Goal: Task Accomplishment & Management: Manage account settings

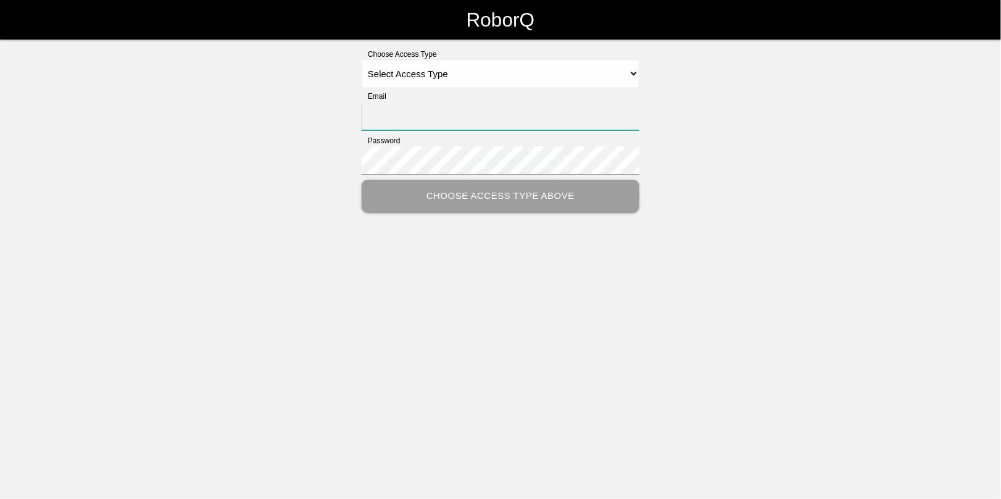
type input "[EMAIL_ADDRESS][DOMAIN_NAME]"
click at [584, 67] on select "Select Access Type Admin Customer Supervisor Worker" at bounding box center [501, 74] width 278 height 28
select select "Admin"
click at [362, 60] on select "Select Access Type Admin Customer Supervisor Worker" at bounding box center [501, 74] width 278 height 28
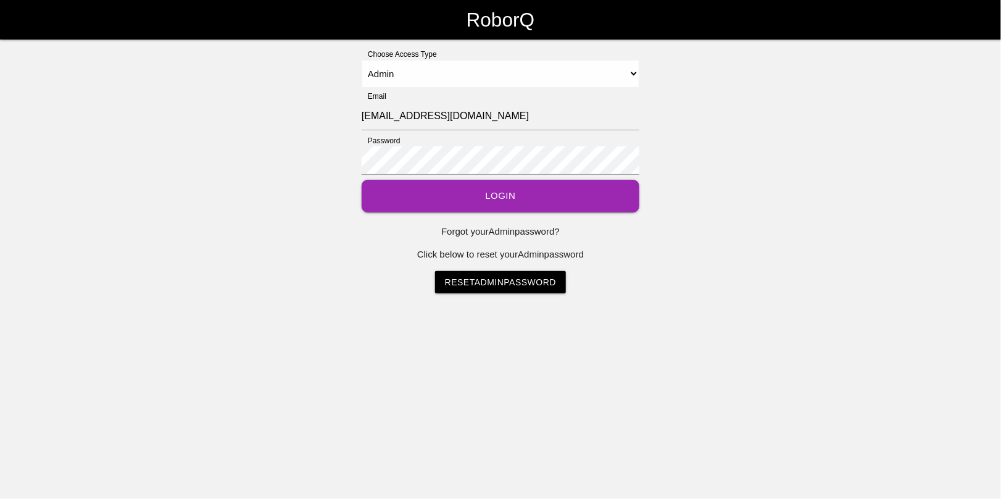
click at [513, 194] on button "Login" at bounding box center [501, 196] width 278 height 33
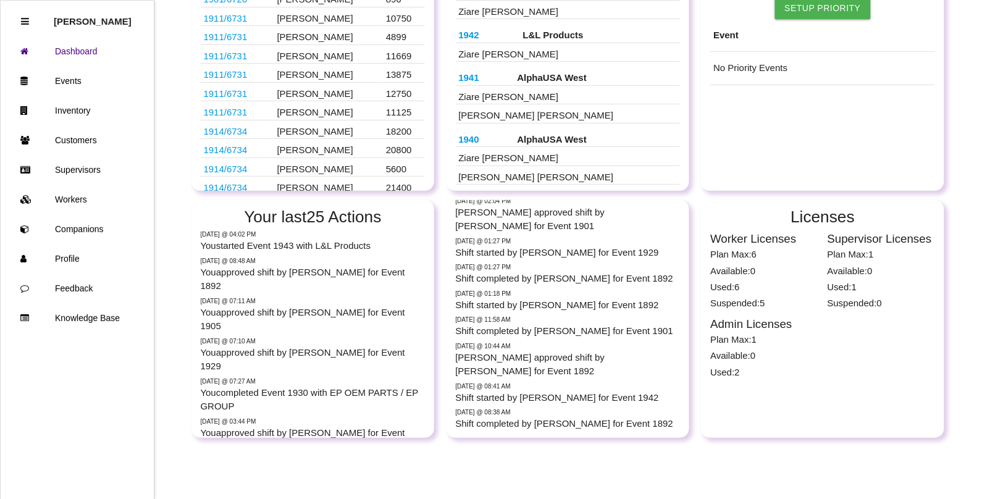
scroll to position [135, 0]
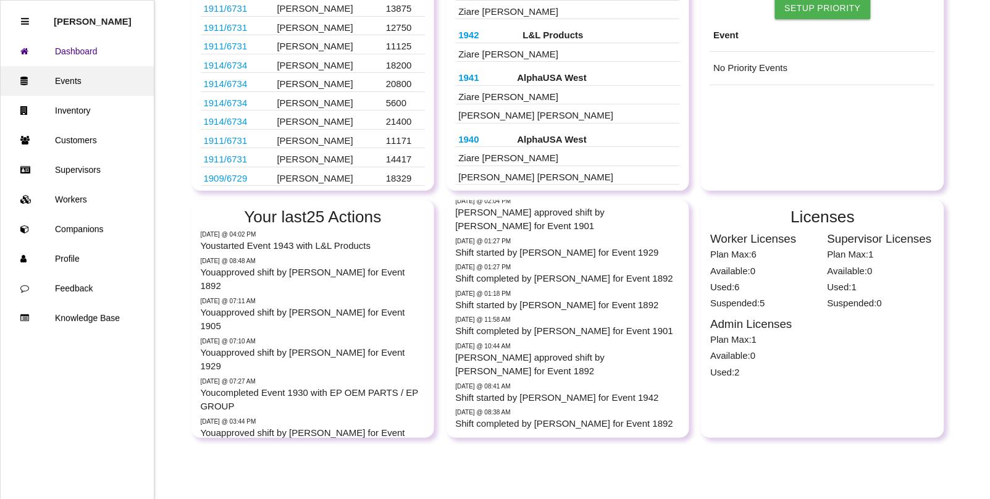
click at [73, 73] on link "Events" at bounding box center [77, 81] width 153 height 30
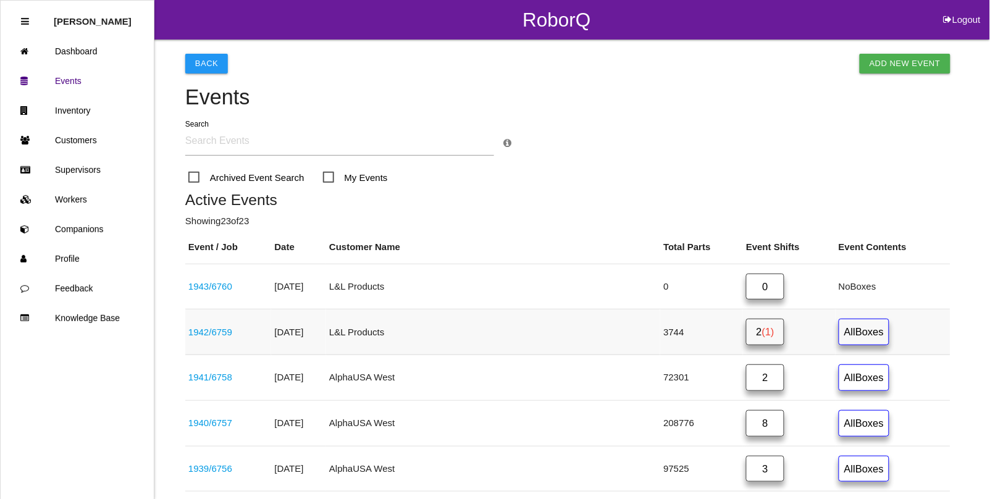
click at [762, 329] on span "(1)" at bounding box center [768, 331] width 12 height 11
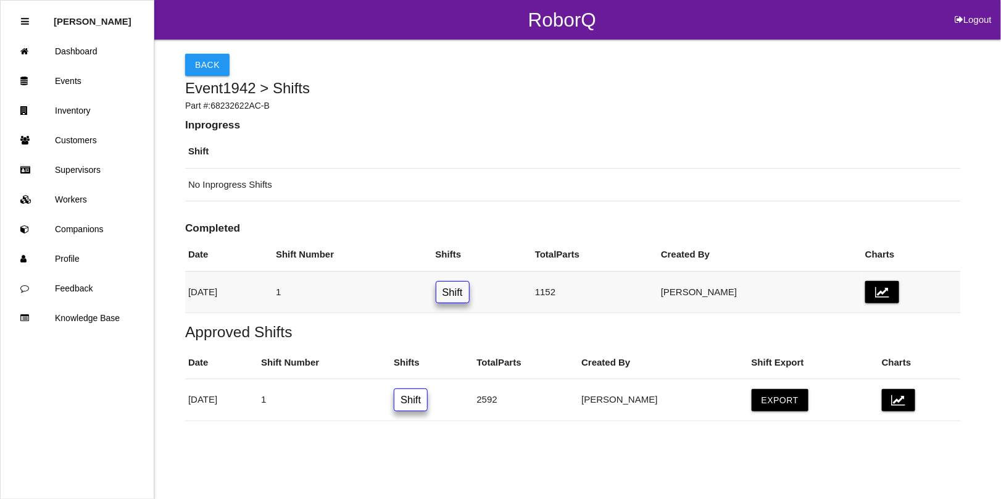
click at [470, 296] on link "Shift" at bounding box center [453, 292] width 34 height 23
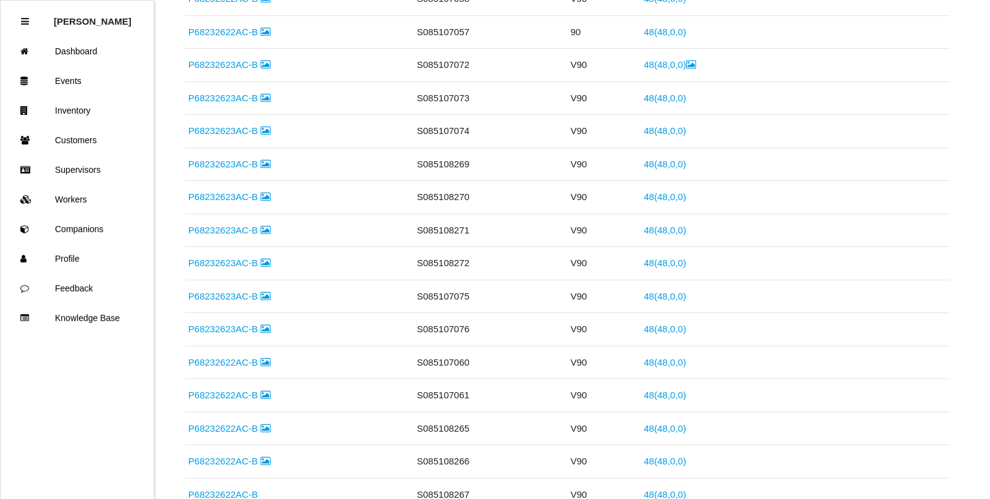
scroll to position [939, 0]
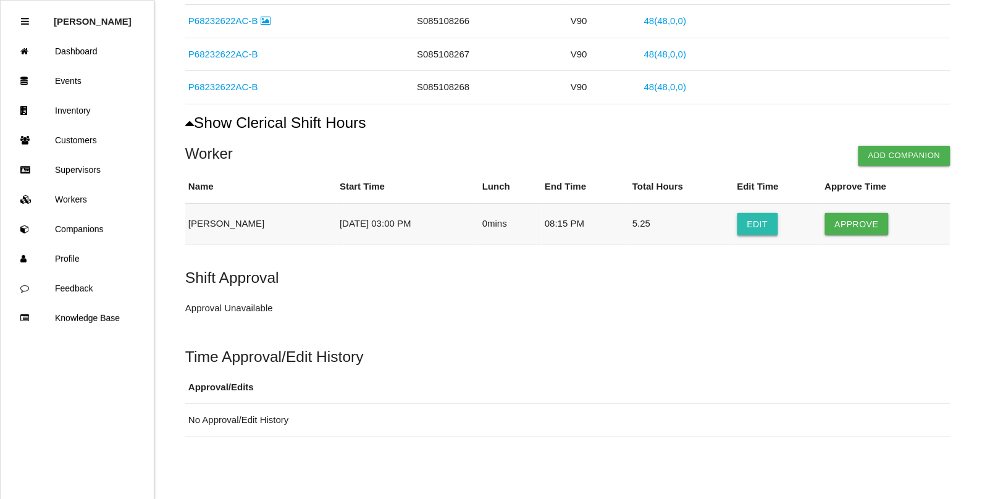
click at [755, 219] on button "Edit" at bounding box center [757, 224] width 41 height 22
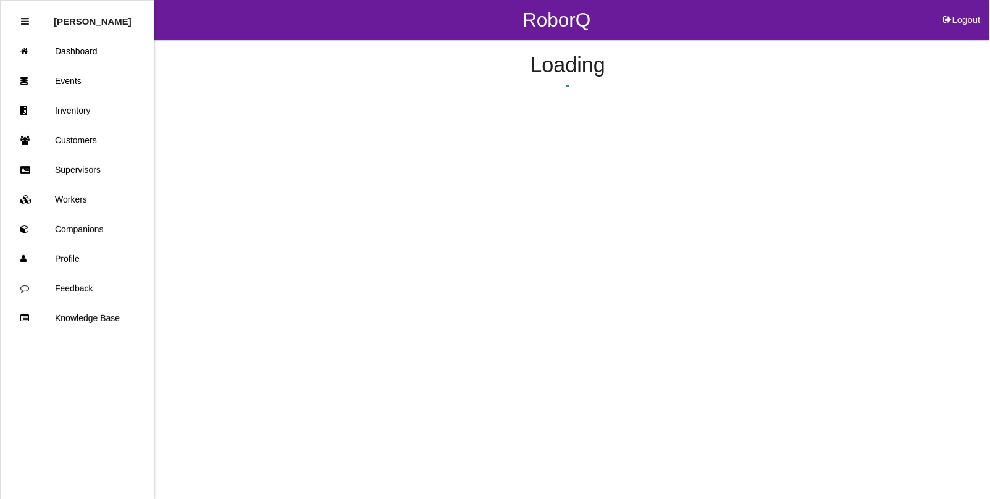
select select "3"
select select "2"
select select "8"
select select "15"
select select "2"
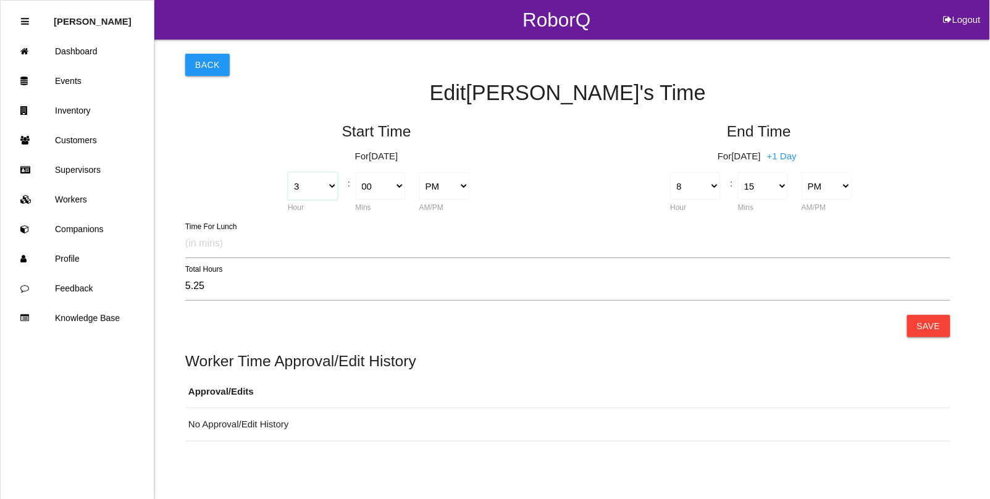
click at [329, 182] on select "1 2 3 4 5 6 7 8 9 10 11 12" at bounding box center [313, 186] width 50 height 28
select select "2"
click at [288, 172] on select "1 2 3 4 5 6 7 8 9 10 11 12" at bounding box center [313, 186] width 50 height 28
type input "6.25"
click at [930, 321] on button "Save" at bounding box center [928, 326] width 43 height 22
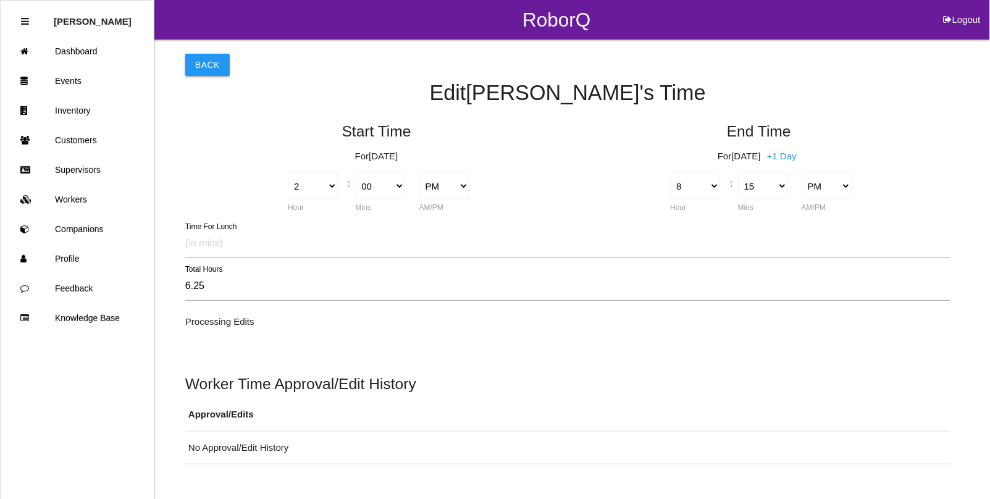
scroll to position [840, 0]
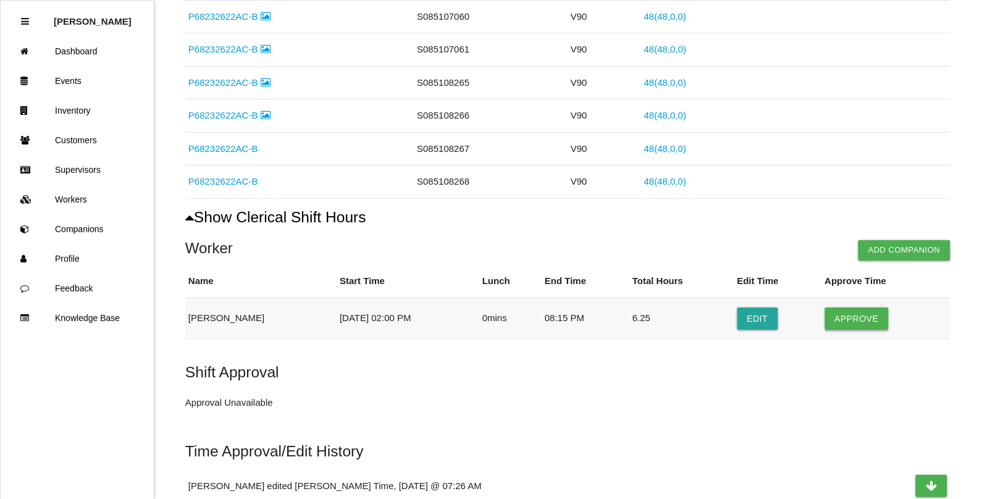
click at [853, 322] on button "Approve" at bounding box center [857, 318] width 64 height 22
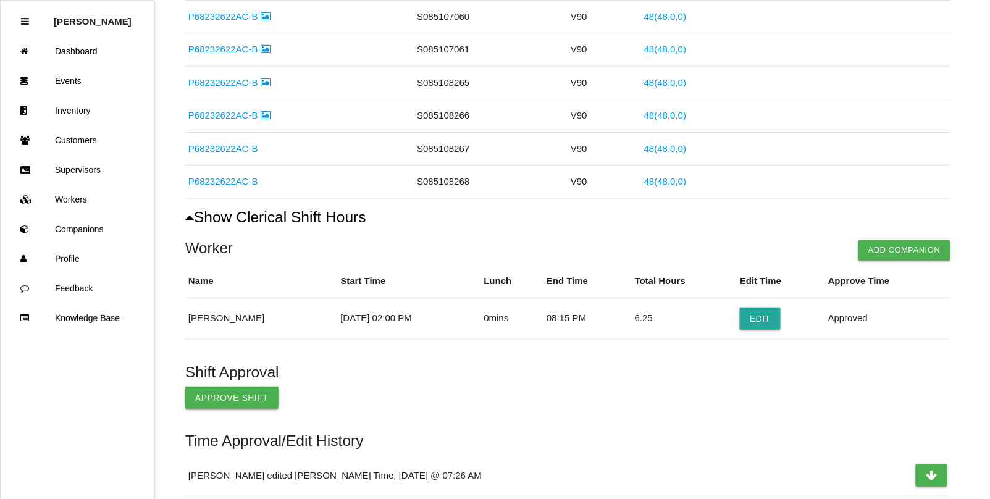
click at [211, 400] on button "Approve Shift" at bounding box center [231, 397] width 93 height 22
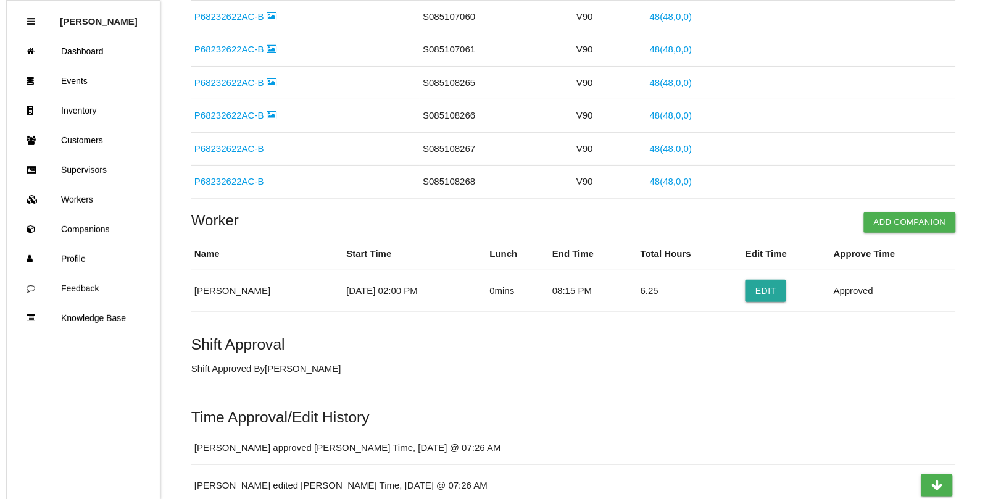
scroll to position [0, 0]
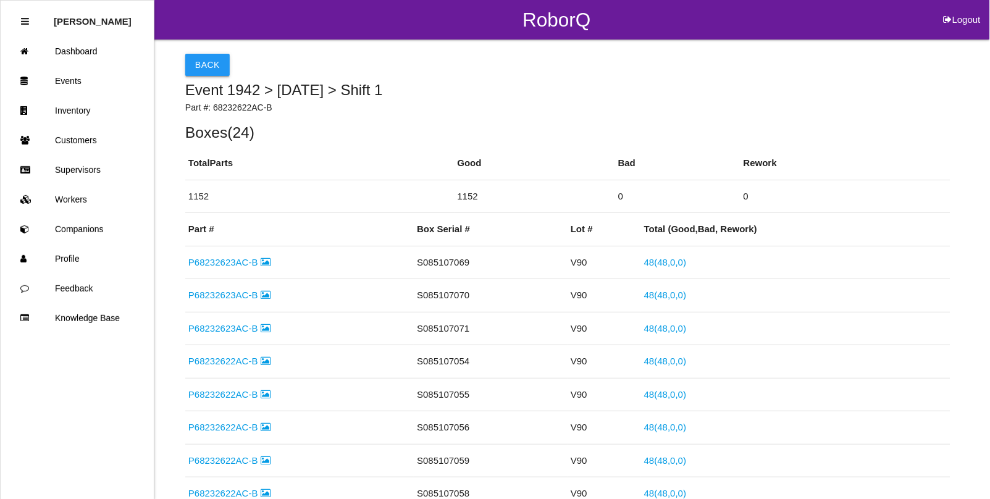
click at [214, 62] on button "Back" at bounding box center [207, 65] width 44 height 22
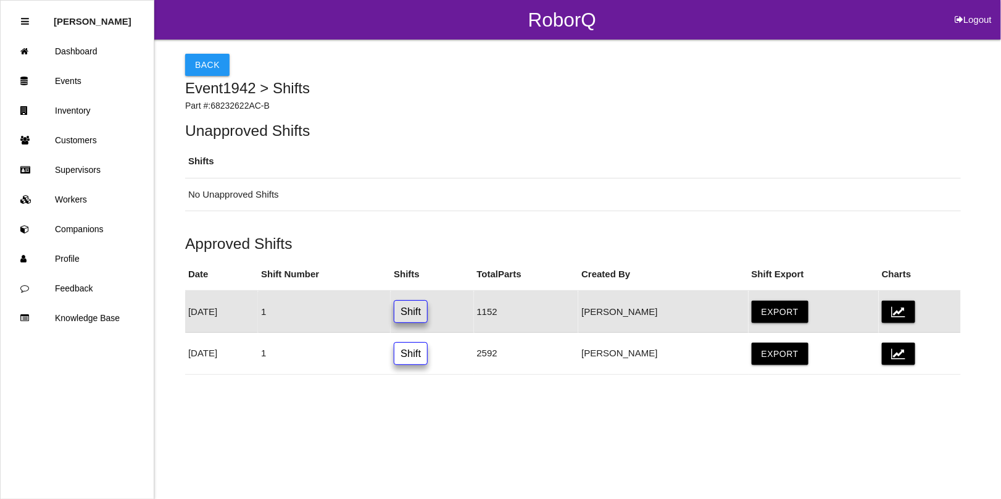
click at [214, 62] on button "Back" at bounding box center [207, 65] width 44 height 22
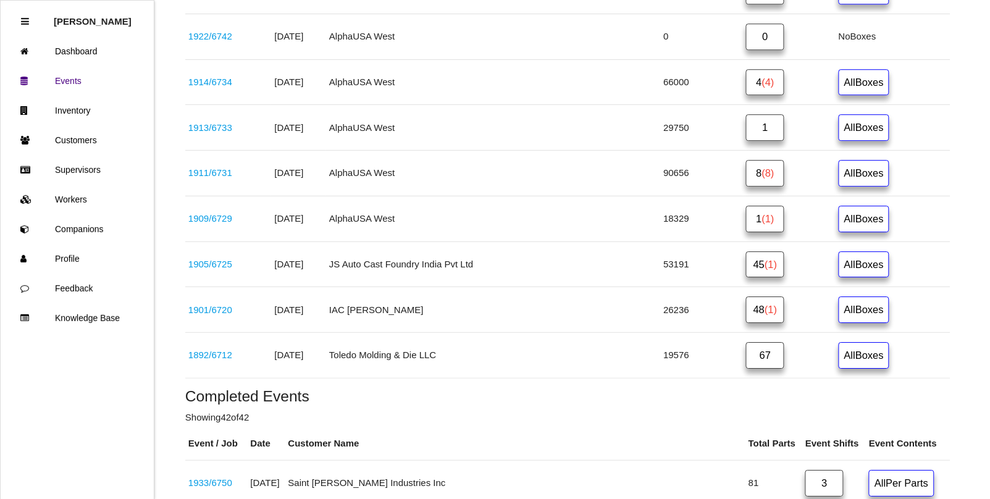
scroll to position [912, 0]
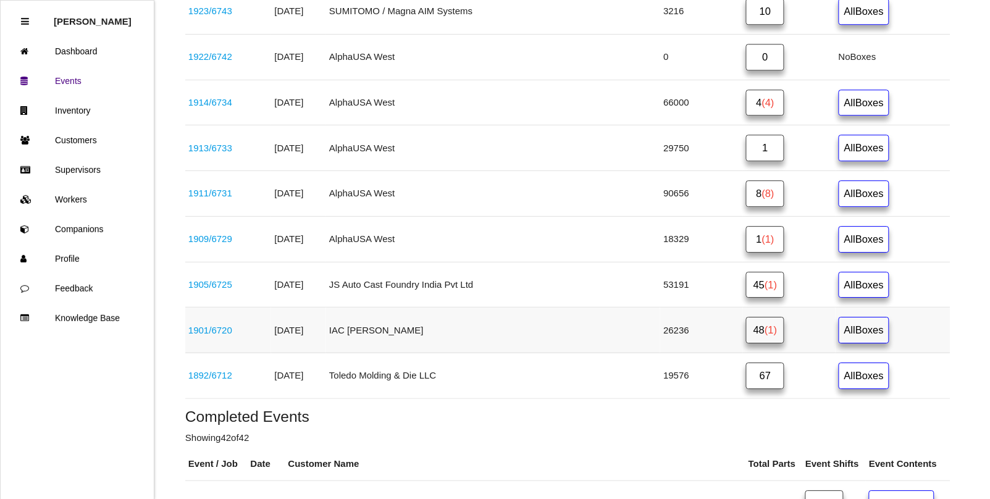
click at [764, 335] on span "(1)" at bounding box center [770, 329] width 12 height 11
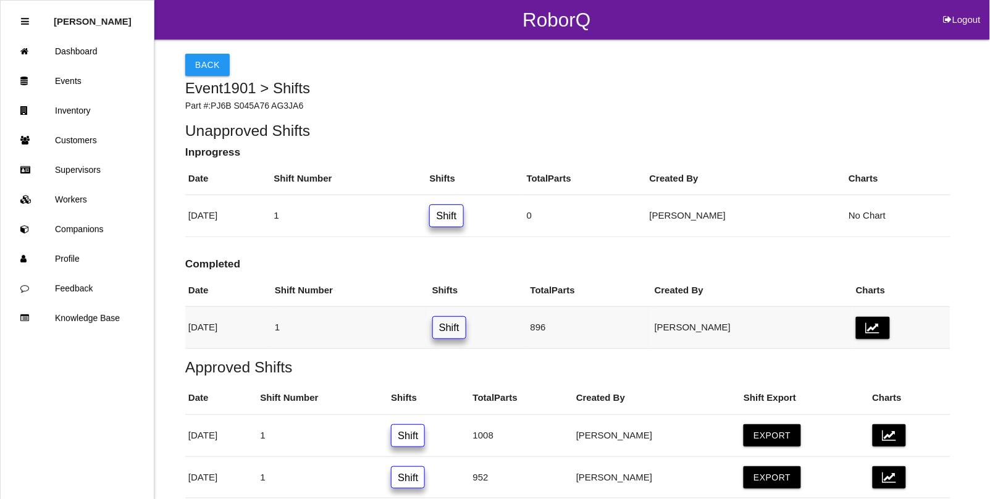
click at [466, 329] on link "Shift" at bounding box center [449, 327] width 34 height 23
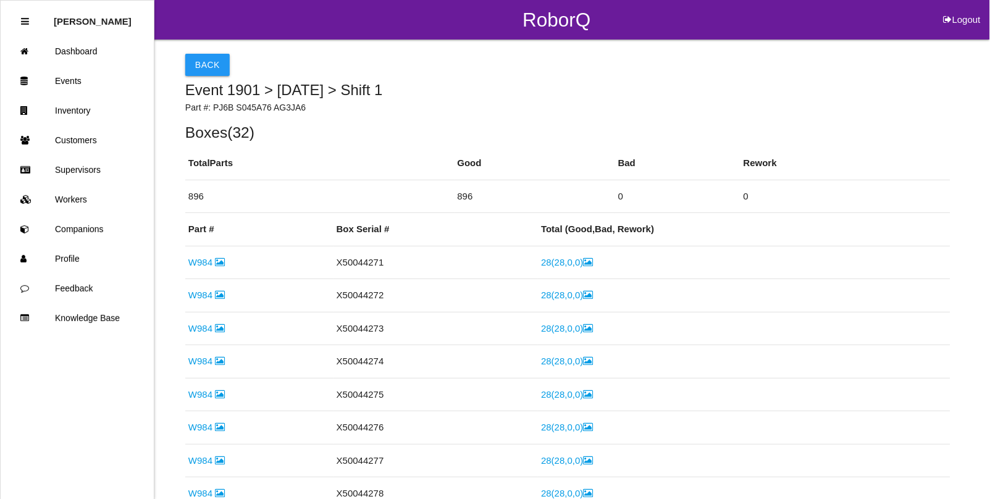
click at [836, 149] on th "Rework" at bounding box center [845, 163] width 210 height 33
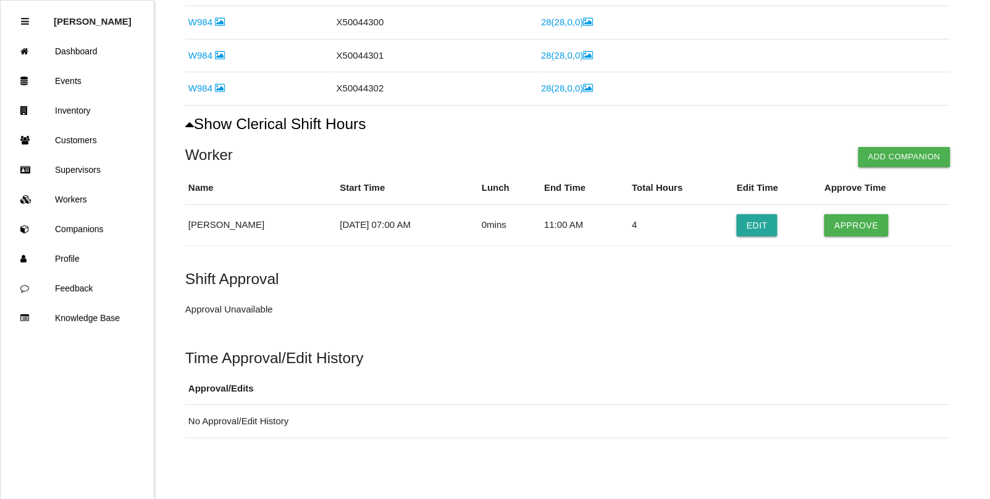
scroll to position [1204, 0]
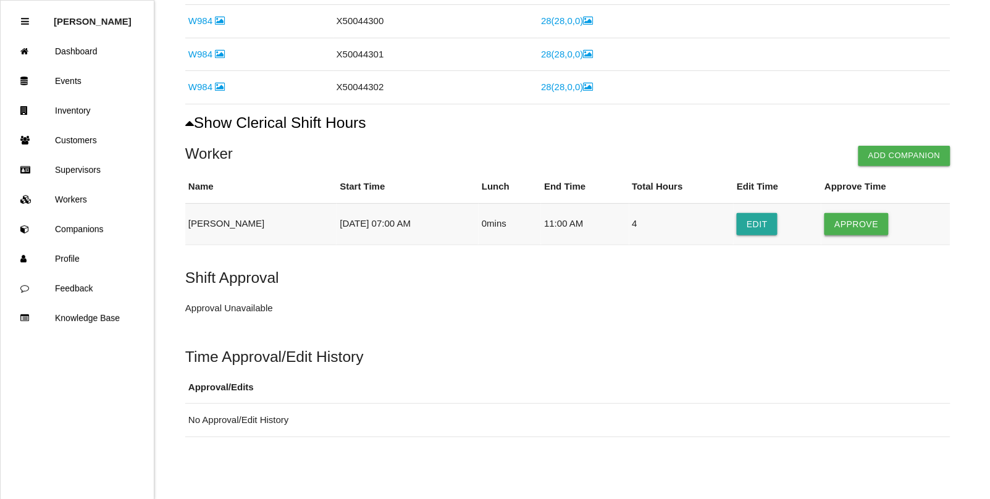
click at [856, 220] on button "Approve" at bounding box center [856, 224] width 64 height 22
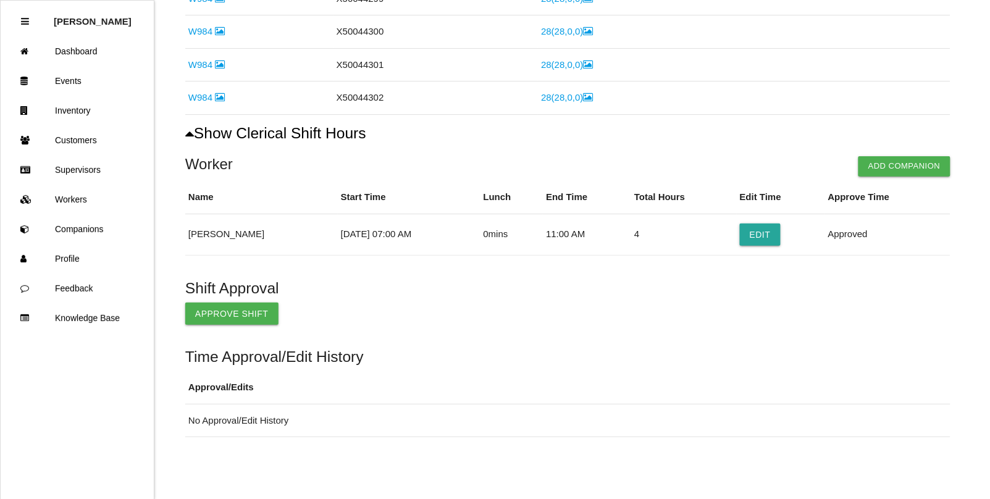
scroll to position [1193, 0]
click at [228, 307] on button "Approve Shift" at bounding box center [231, 313] width 93 height 22
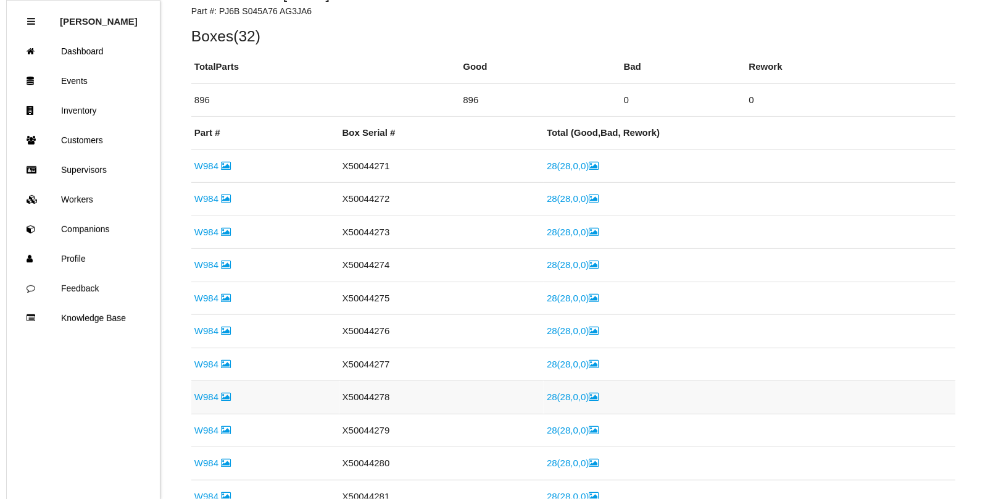
scroll to position [0, 0]
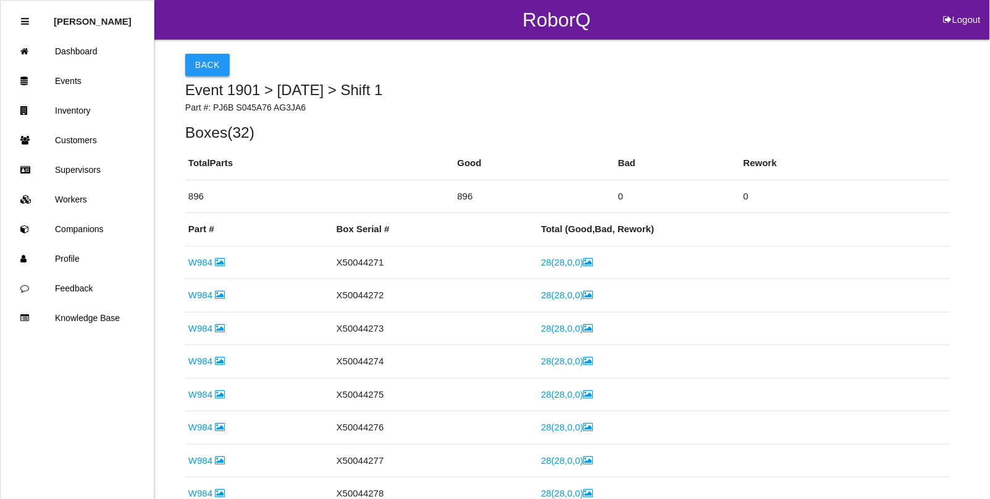
click at [199, 60] on button "Back" at bounding box center [207, 65] width 44 height 22
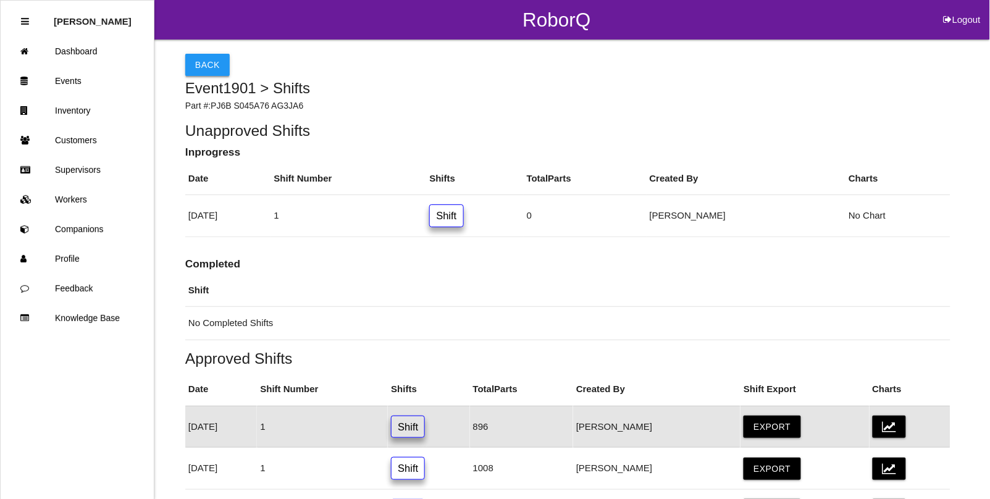
click at [190, 57] on button "Back" at bounding box center [207, 65] width 44 height 22
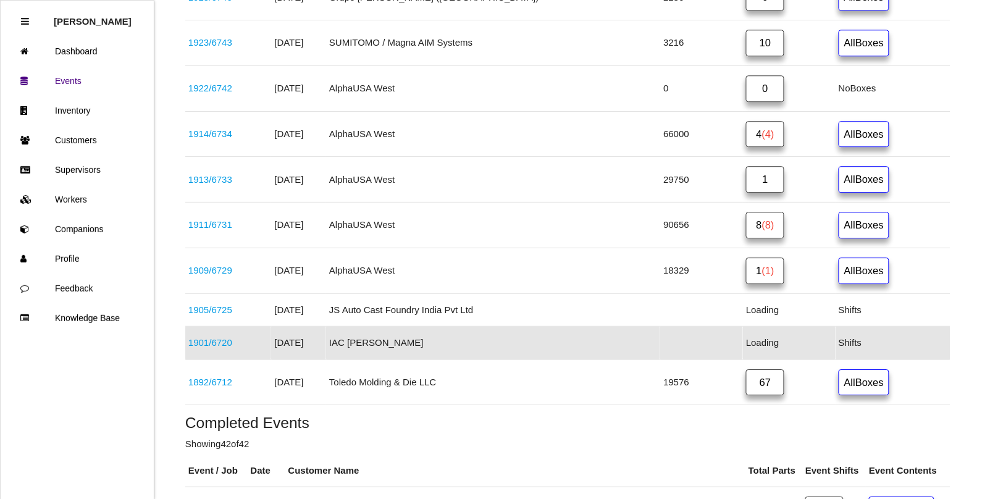
scroll to position [894, 0]
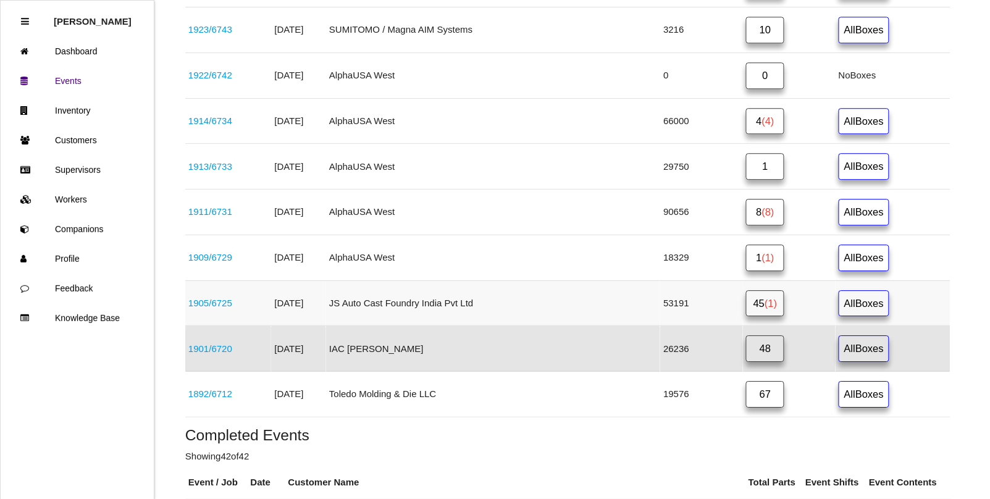
click at [764, 307] on span "(1)" at bounding box center [770, 303] width 12 height 11
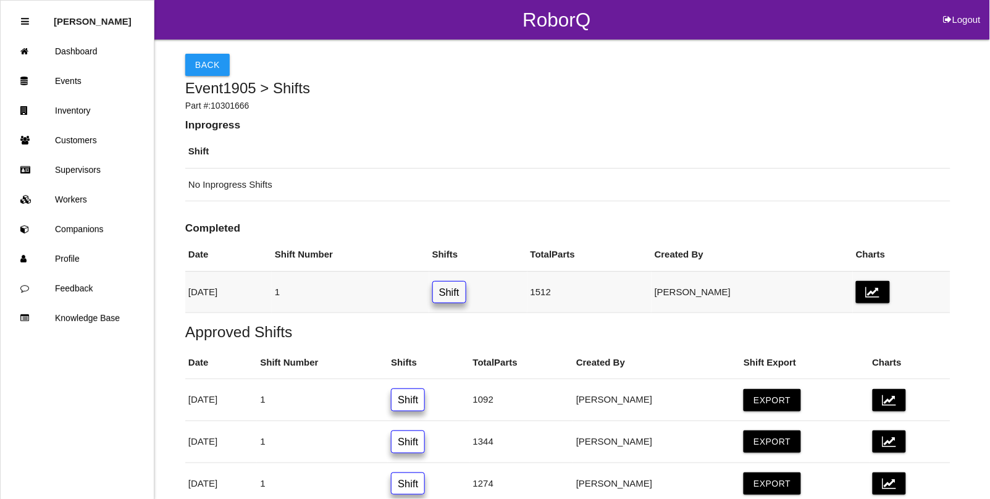
click at [466, 296] on link "Shift" at bounding box center [449, 292] width 34 height 23
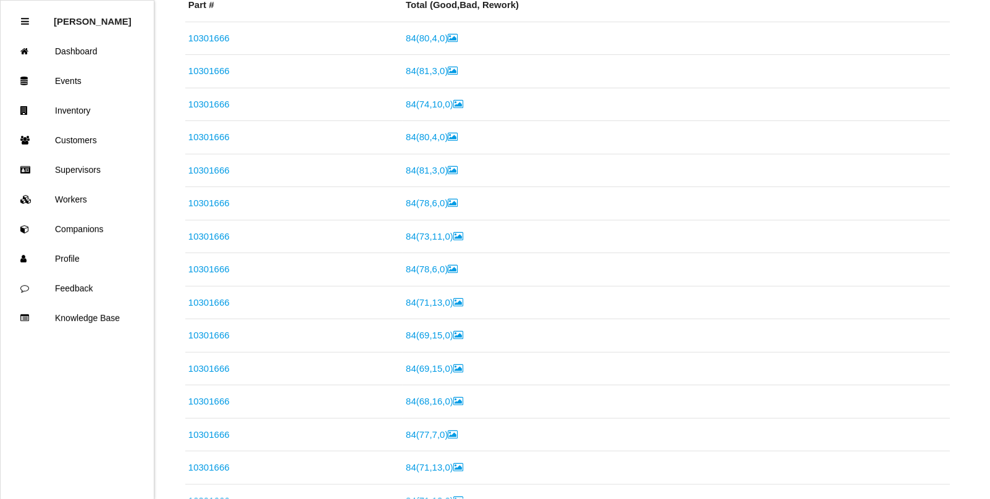
scroll to position [740, 0]
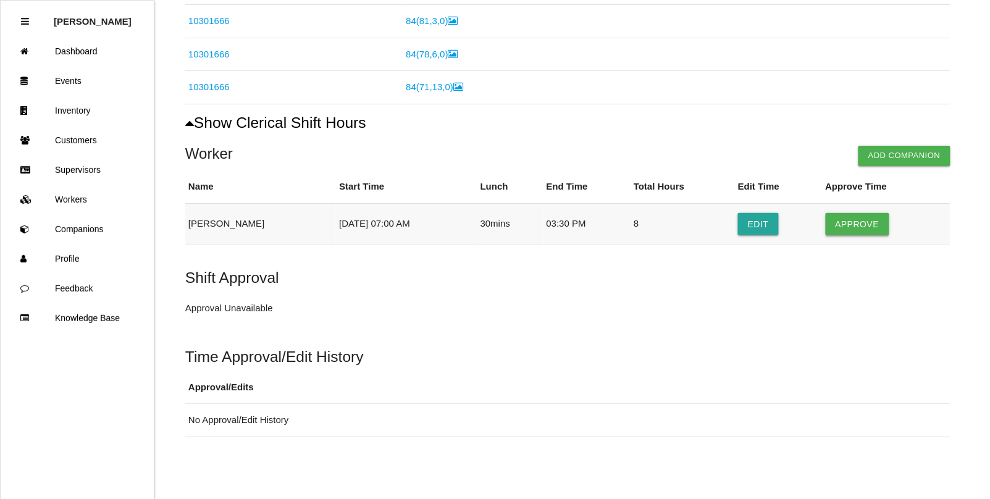
click at [846, 221] on button "Approve" at bounding box center [857, 224] width 64 height 22
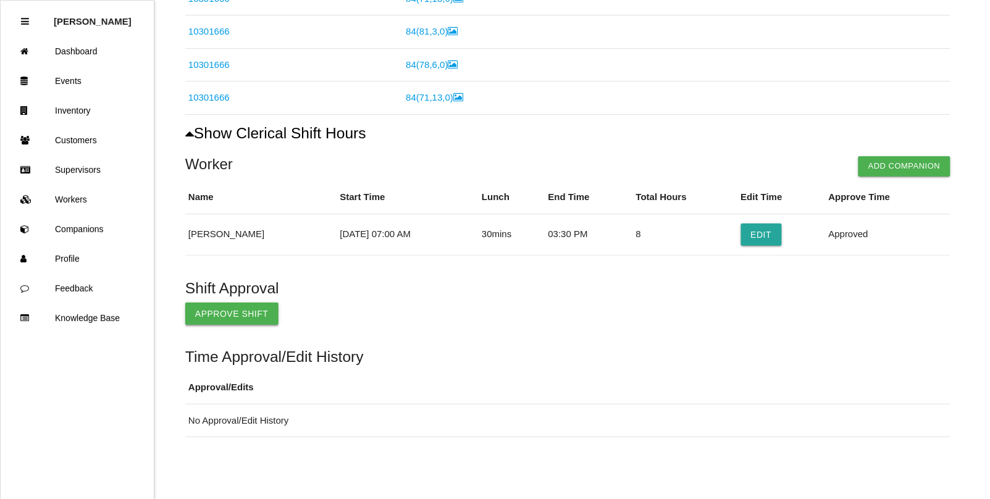
click at [201, 306] on button "Approve Shift" at bounding box center [231, 313] width 93 height 22
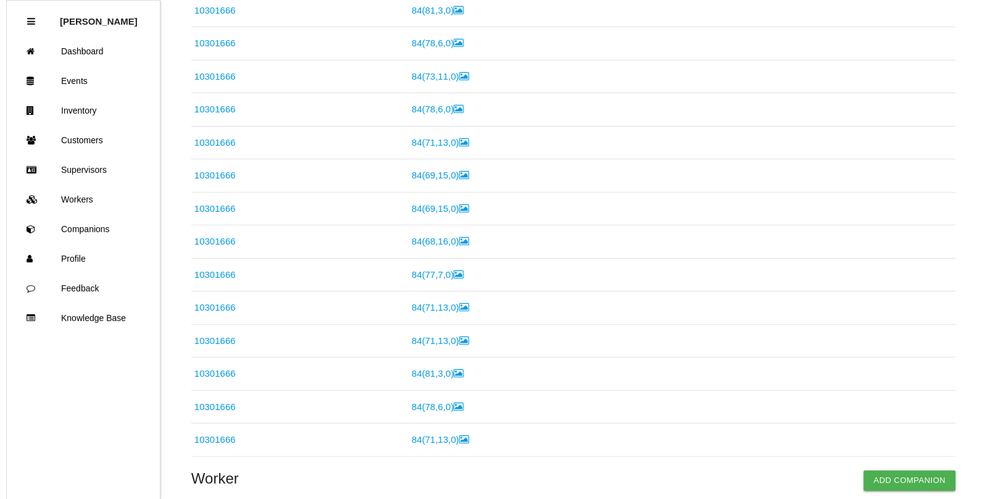
scroll to position [0, 0]
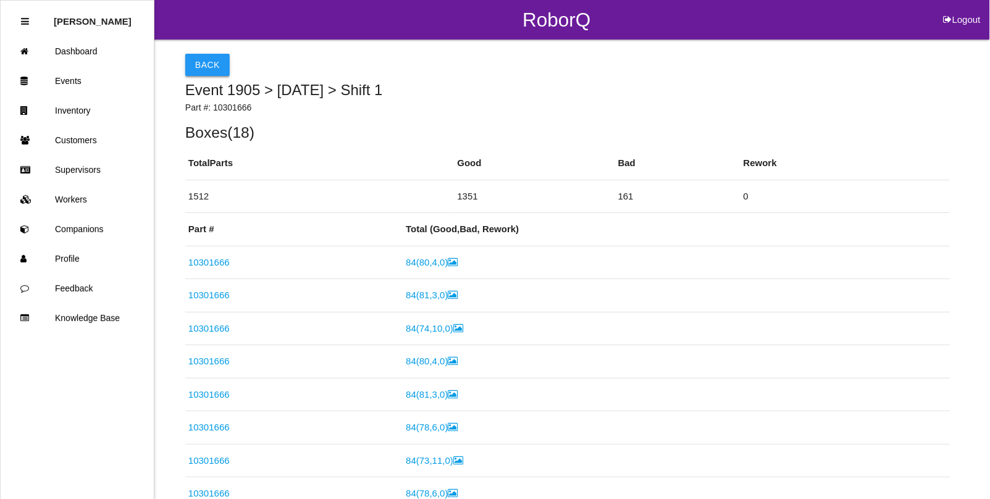
click at [202, 57] on button "Back" at bounding box center [207, 65] width 44 height 22
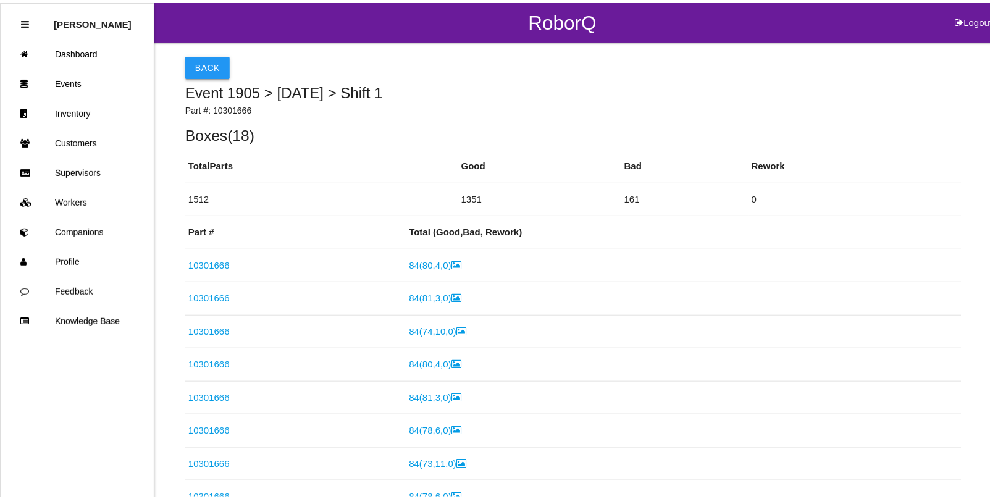
scroll to position [62, 0]
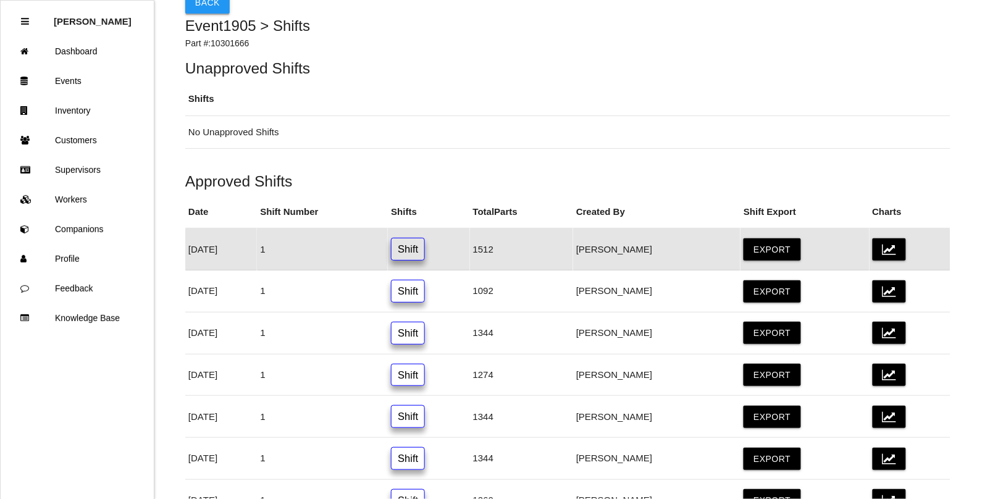
click at [199, 4] on button "Back" at bounding box center [207, 2] width 44 height 22
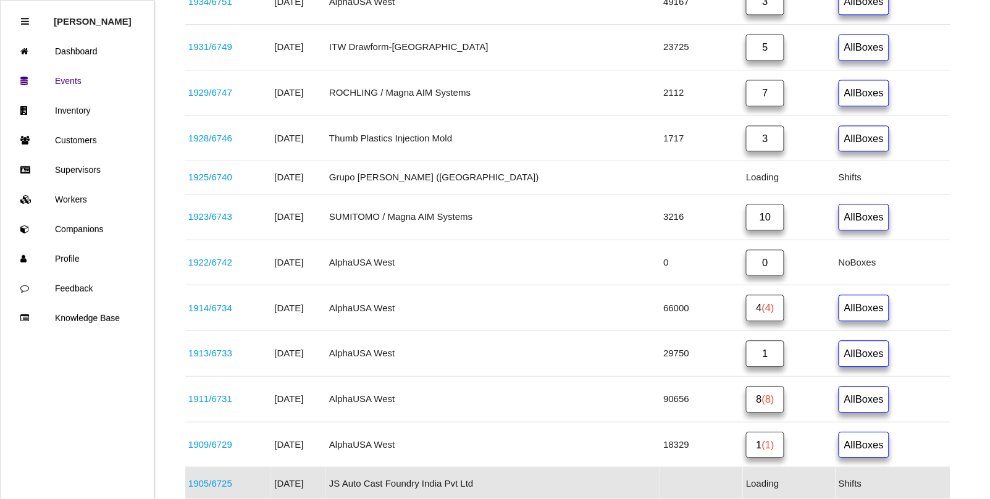
scroll to position [848, 0]
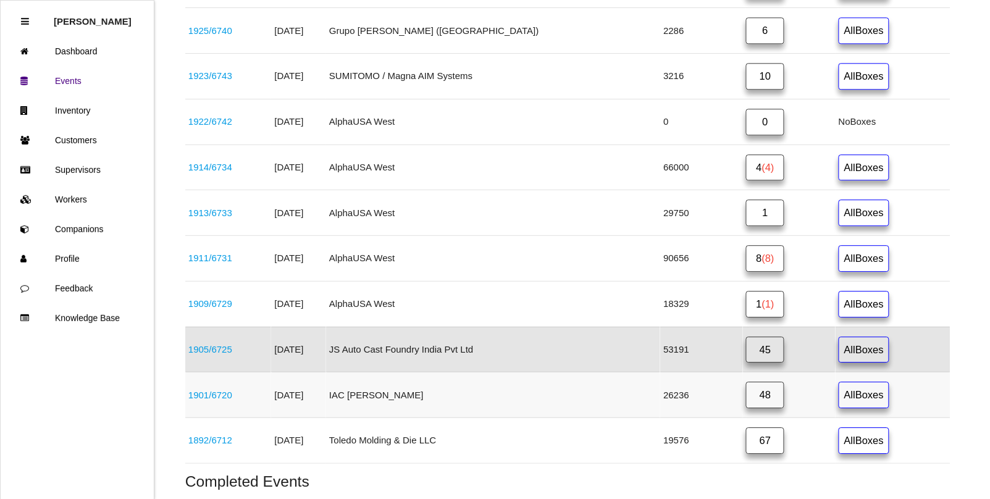
click at [746, 400] on link "48" at bounding box center [765, 394] width 38 height 27
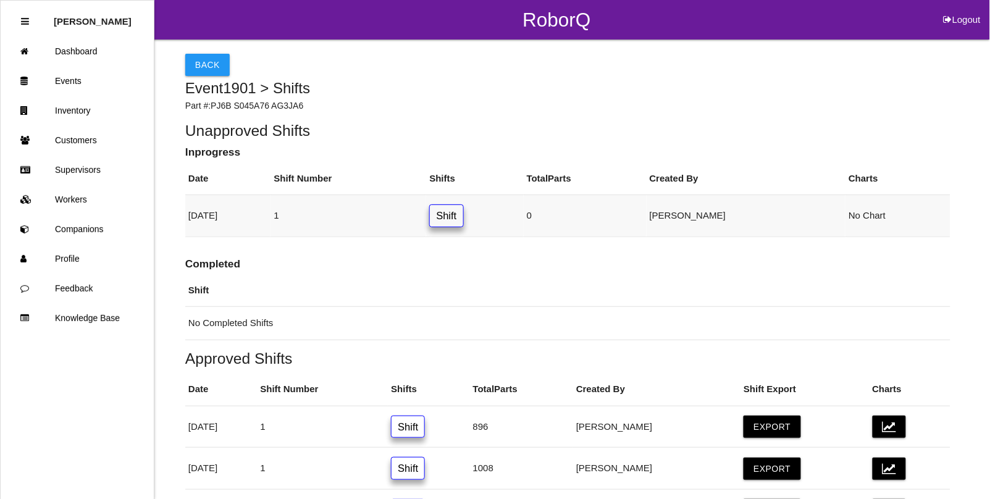
click at [463, 211] on link "Shift" at bounding box center [446, 215] width 34 height 23
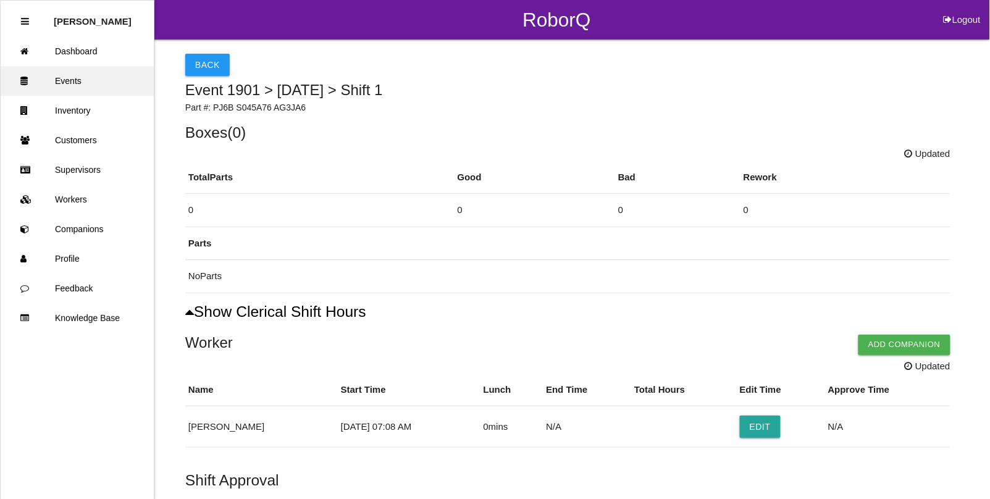
click at [109, 76] on link "Events" at bounding box center [77, 81] width 153 height 30
